Goal: Task Accomplishment & Management: Use online tool/utility

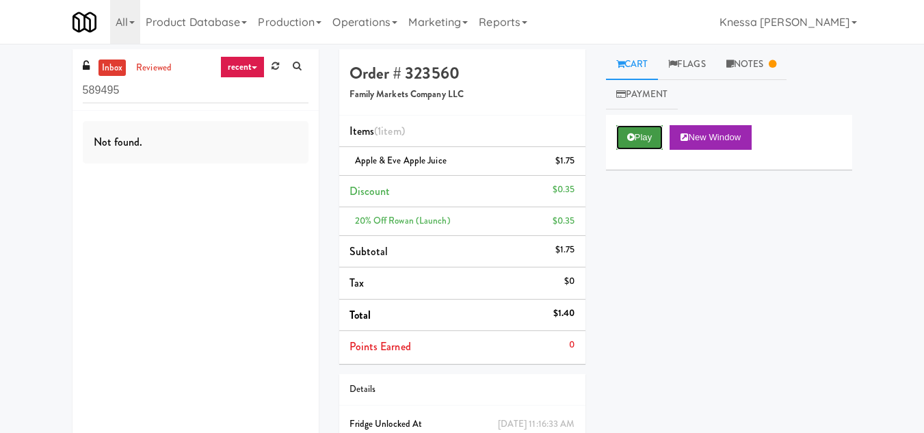
click at [630, 133] on icon at bounding box center [631, 137] width 8 height 9
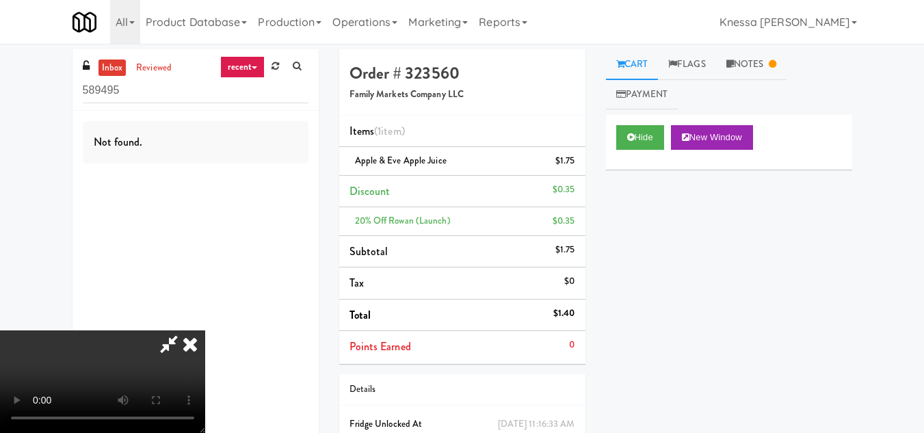
click at [163, 342] on video at bounding box center [102, 381] width 205 height 103
drag, startPoint x: 296, startPoint y: 280, endPoint x: 341, endPoint y: 133, distance: 153.2
click at [205, 330] on video at bounding box center [102, 381] width 205 height 103
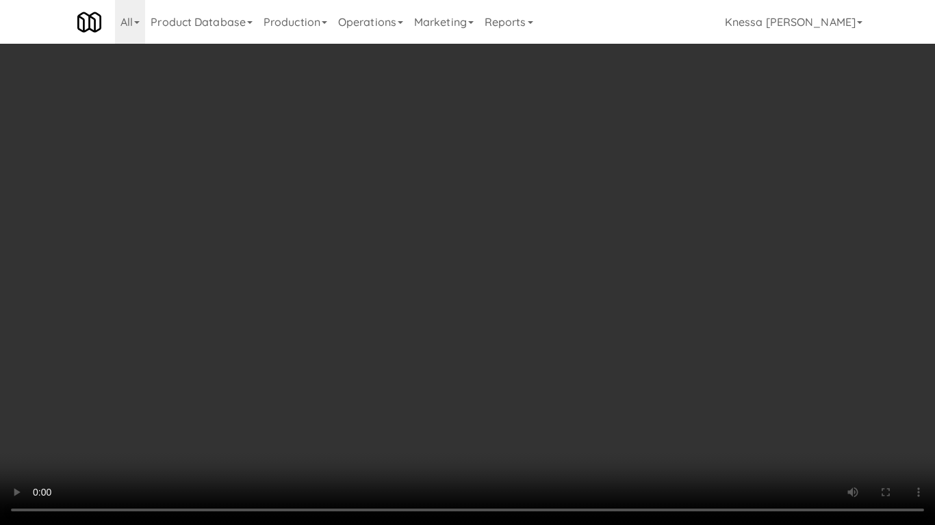
click at [437, 320] on video at bounding box center [467, 262] width 935 height 525
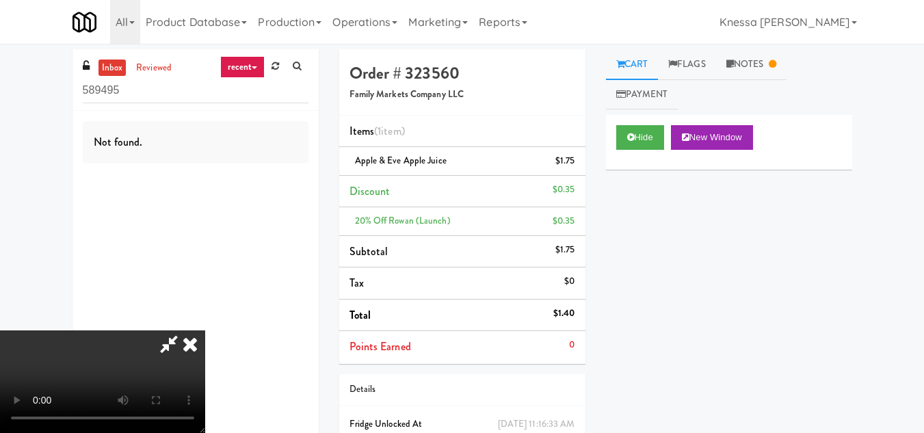
click at [613, 402] on div "Hide New Window Primary Flag Clear Flag if unable to determine what was taken o…" at bounding box center [729, 371] width 246 height 513
click at [185, 330] on icon at bounding box center [168, 343] width 31 height 27
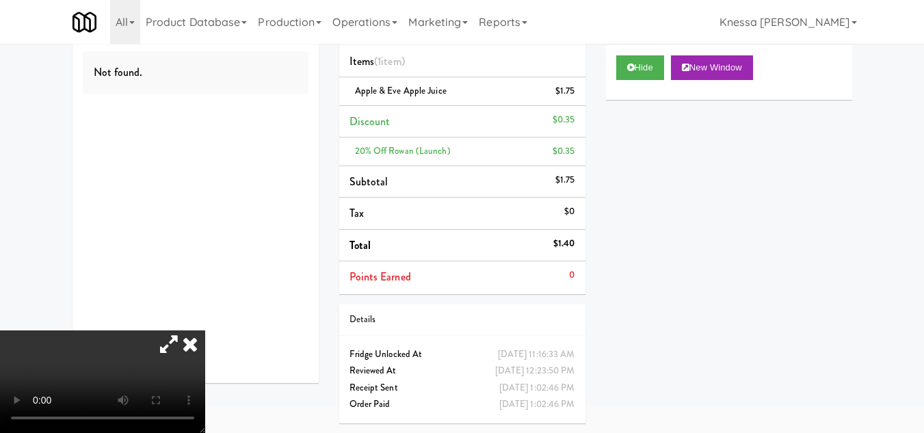
scroll to position [70, 0]
click at [205, 330] on icon at bounding box center [190, 343] width 30 height 27
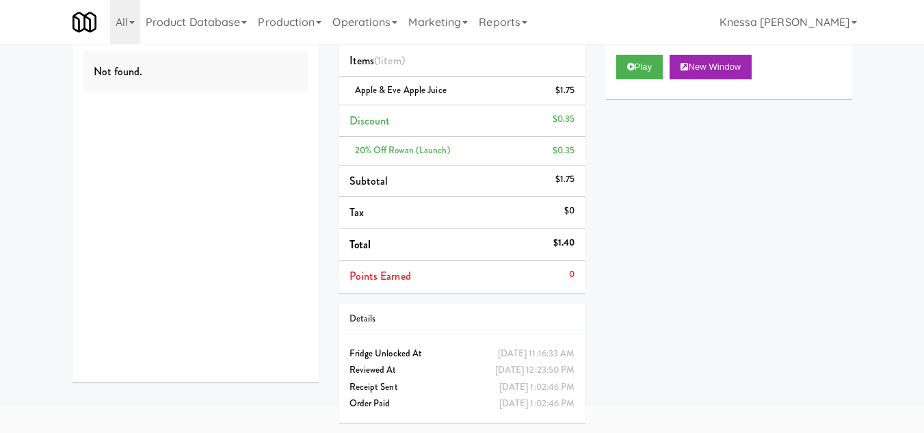
scroll to position [0, 0]
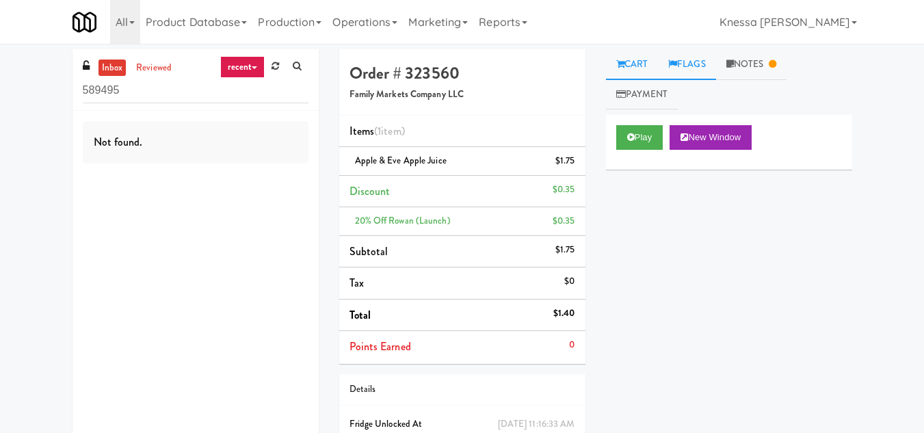
click at [693, 64] on link "Flags" at bounding box center [687, 64] width 58 height 31
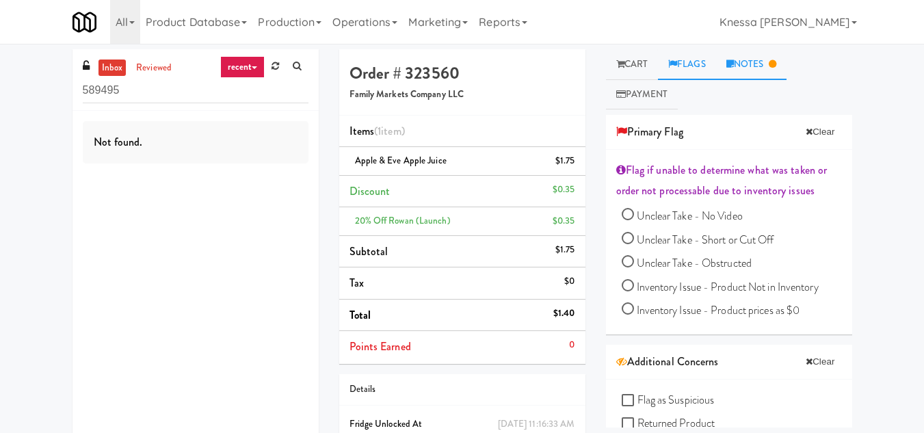
click at [756, 64] on link "Notes" at bounding box center [751, 64] width 71 height 31
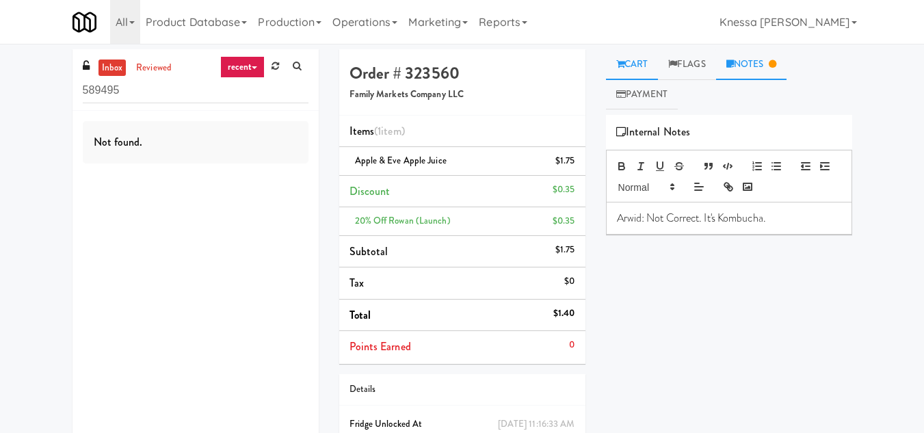
click at [633, 64] on link "Cart" at bounding box center [632, 64] width 53 height 31
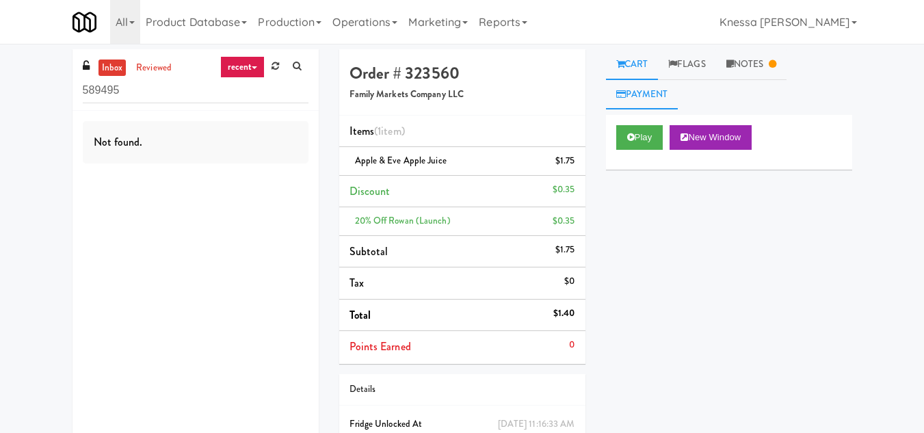
click at [651, 90] on link "Payment" at bounding box center [642, 94] width 73 height 31
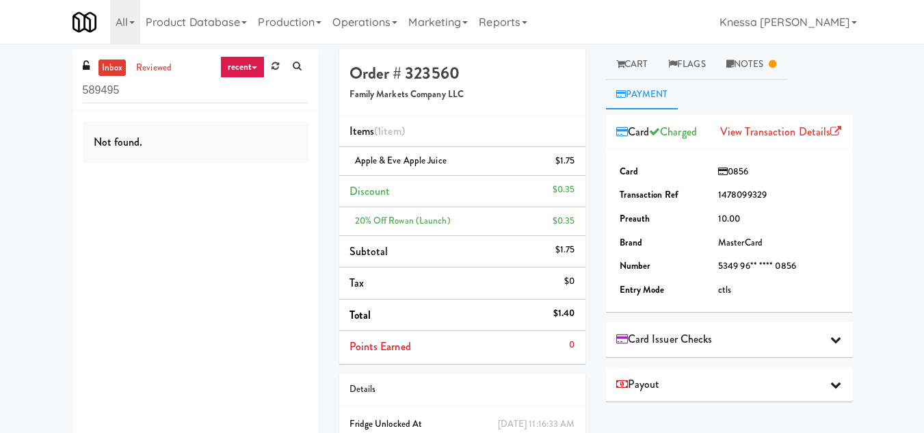
click at [649, 90] on link "Payment" at bounding box center [642, 94] width 73 height 31
click at [642, 64] on link "Cart" at bounding box center [632, 64] width 53 height 31
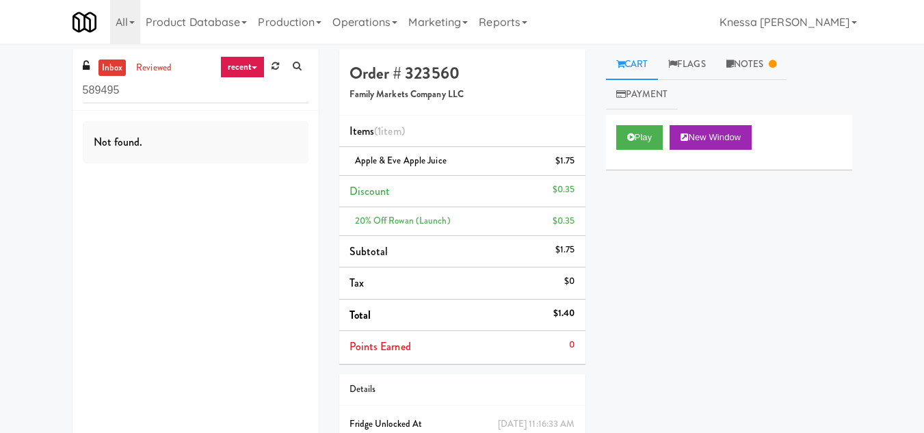
click at [239, 68] on link "recent" at bounding box center [242, 67] width 45 height 22
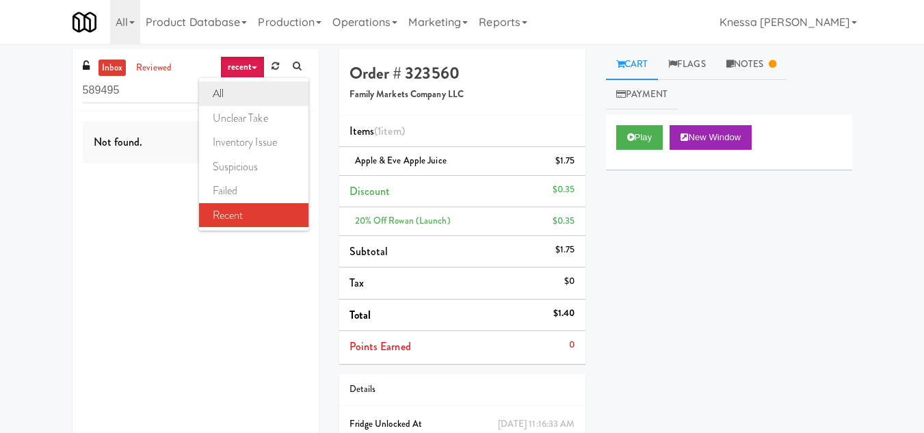
click at [235, 97] on link "all" at bounding box center [253, 93] width 109 height 25
